Goal: Book appointment/travel/reservation

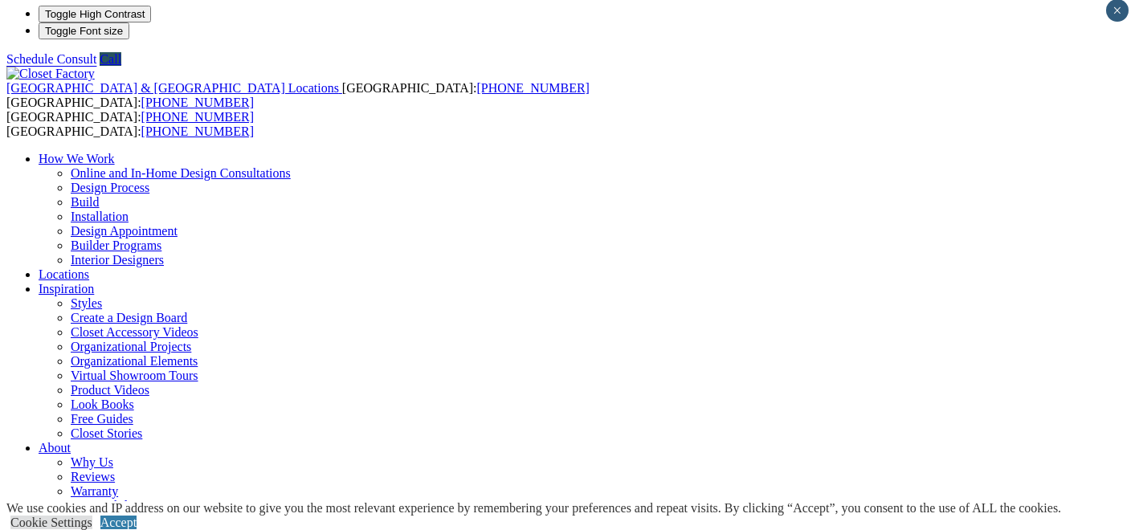
scroll to position [10, 0]
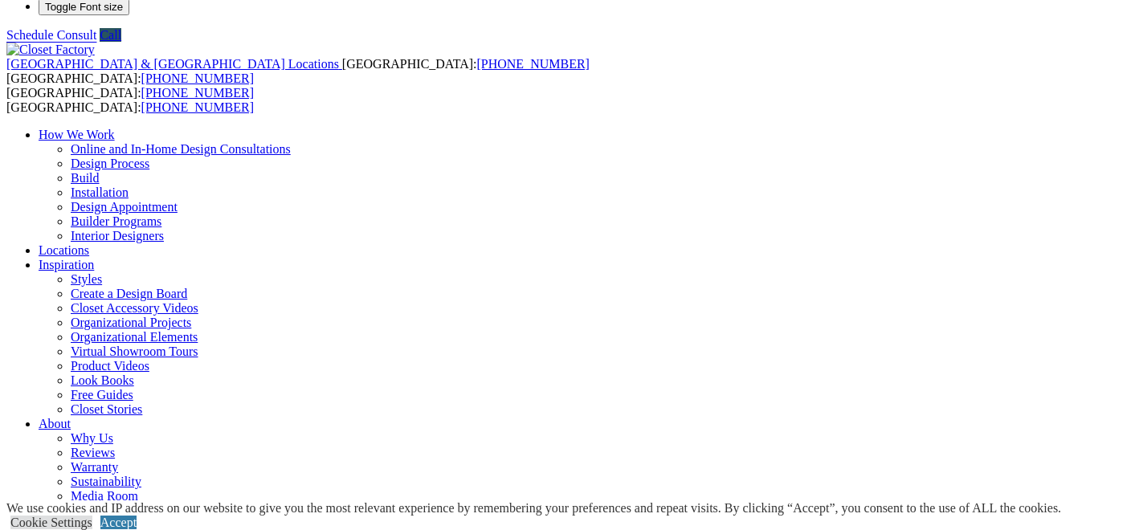
scroll to position [34, 0]
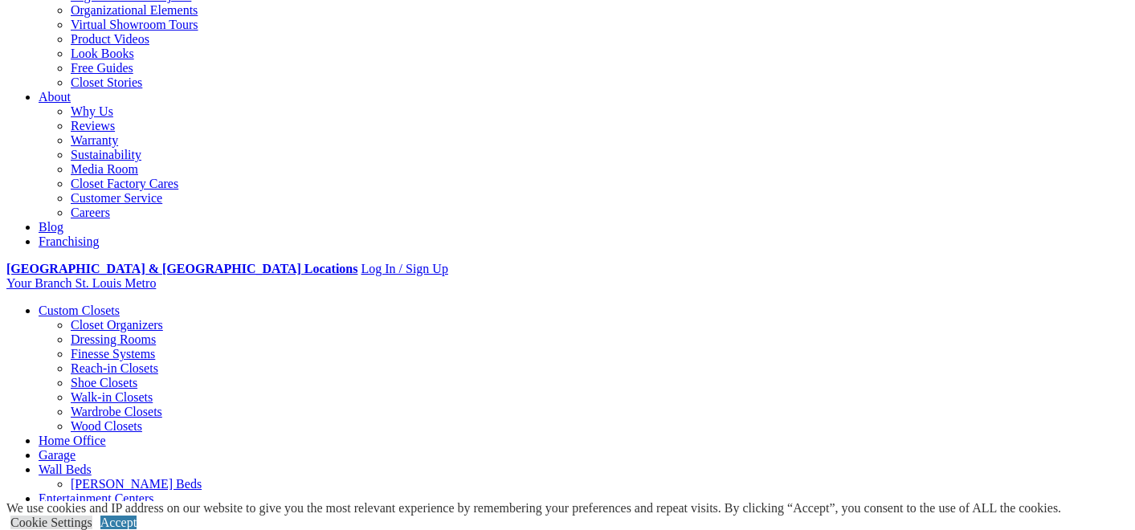
scroll to position [80, 0]
